Goal: Transaction & Acquisition: Subscribe to service/newsletter

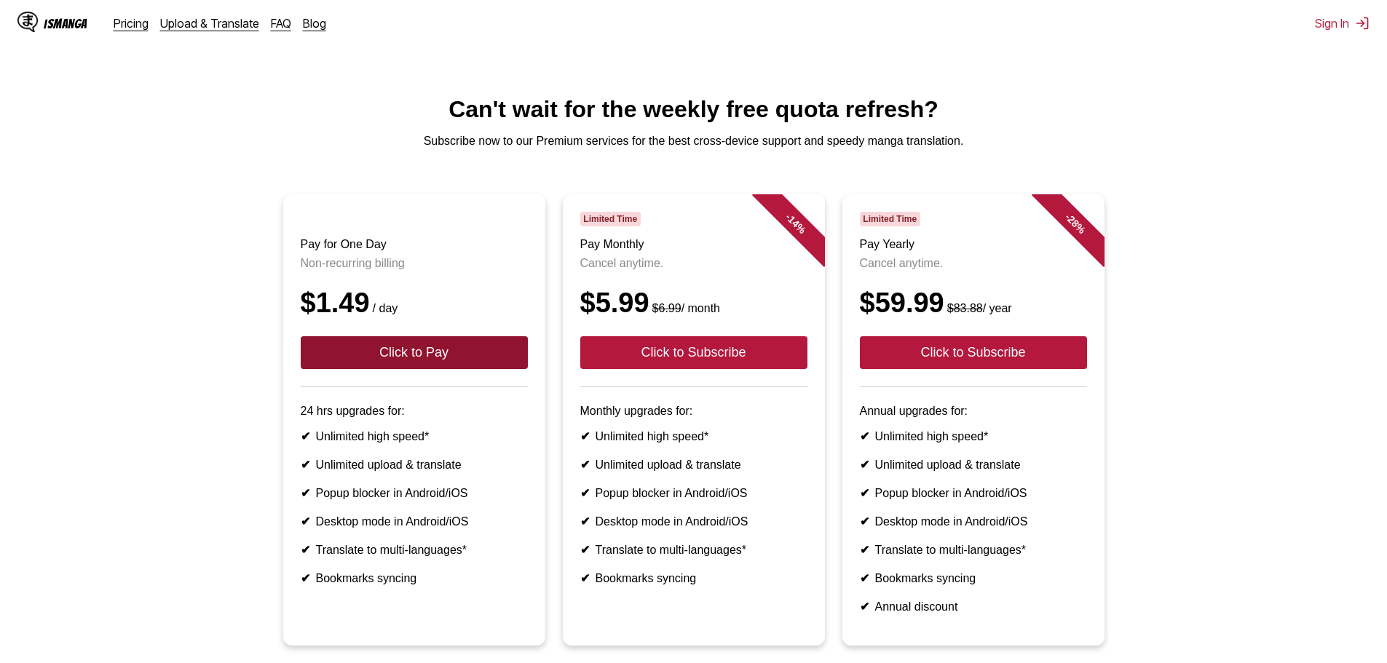
click at [463, 369] on button "Click to Pay" at bounding box center [414, 352] width 227 height 33
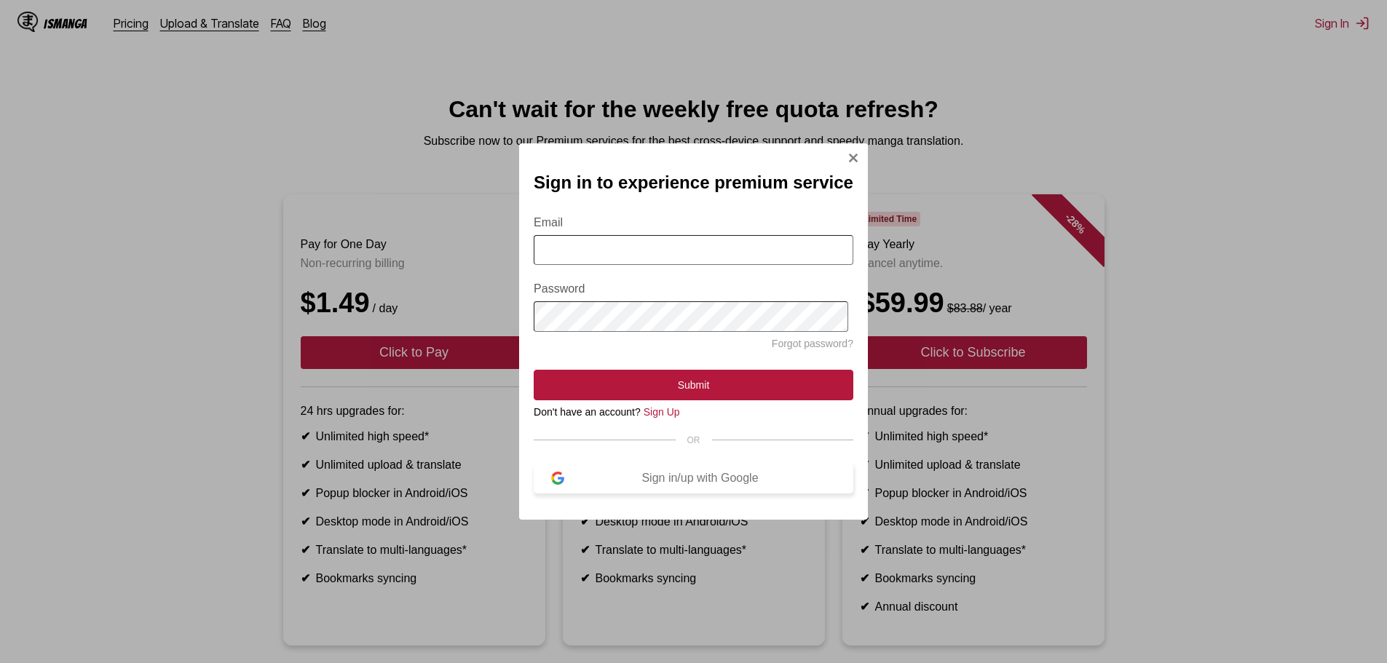
click at [795, 475] on button "Sign in/up with Google" at bounding box center [694, 478] width 320 height 31
